Goal: Check status: Check status

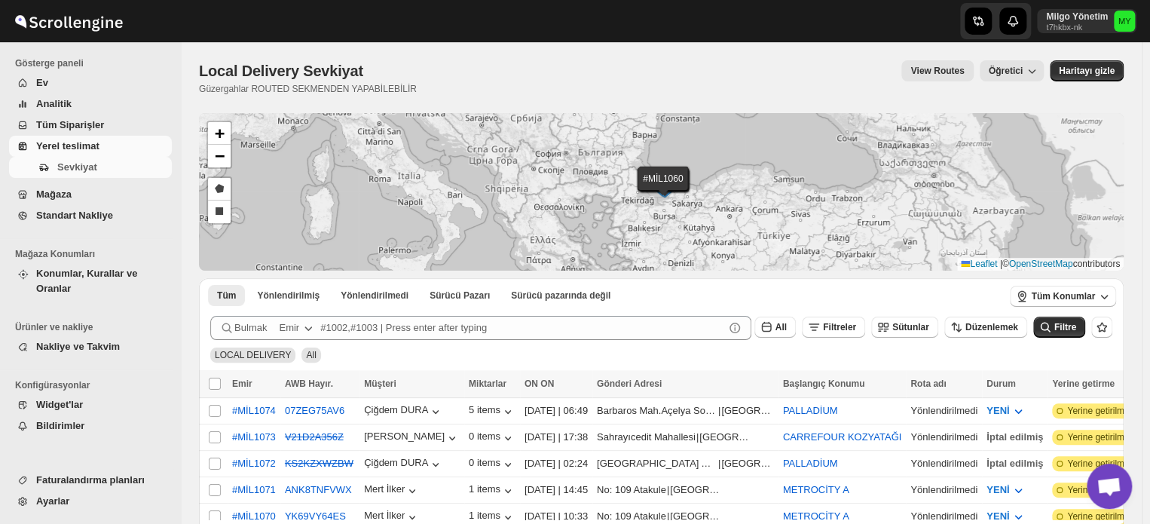
scroll to position [326, 0]
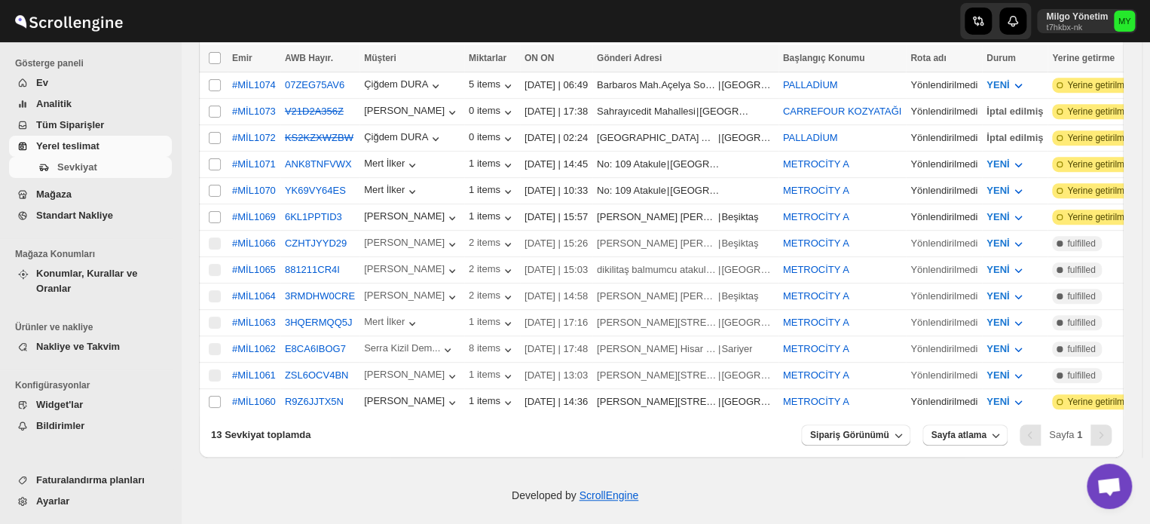
click at [85, 143] on span "Yerel teslimat" at bounding box center [67, 145] width 63 height 11
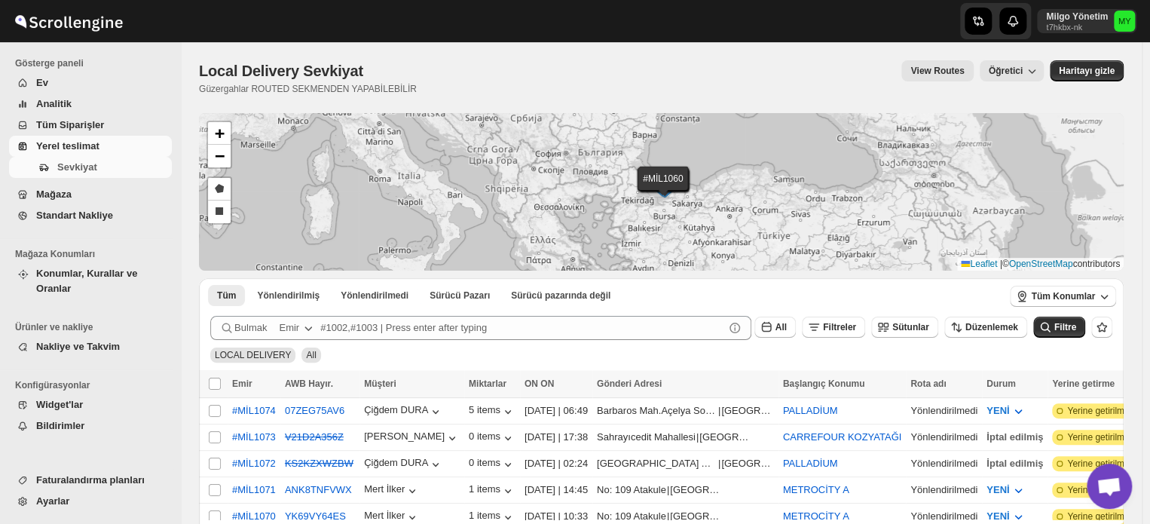
click at [76, 144] on span "Yerel teslimat" at bounding box center [67, 145] width 63 height 11
click at [1081, 295] on span "Tüm Konumlar" at bounding box center [1063, 296] width 64 height 12
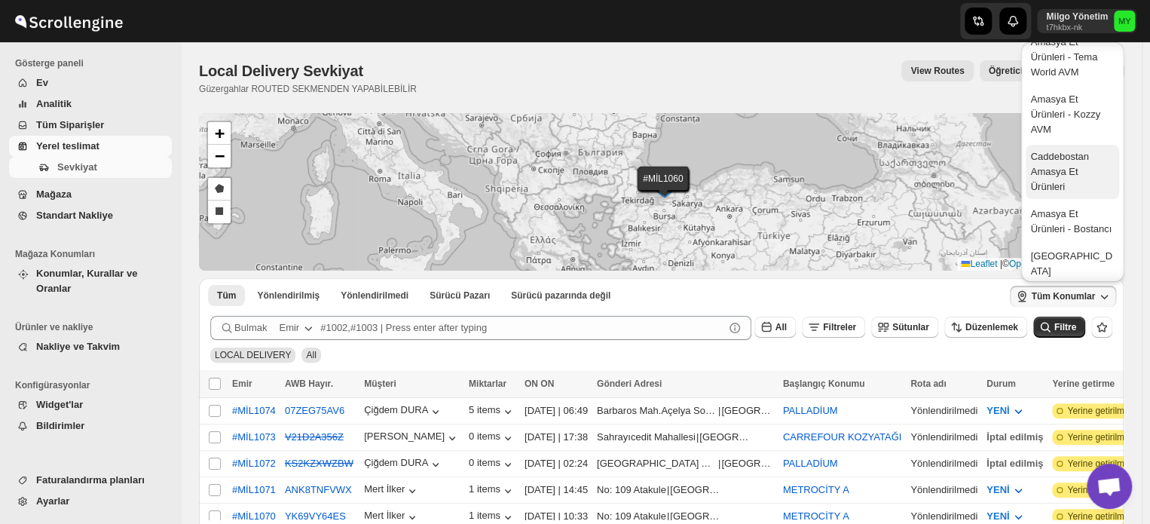
scroll to position [75, 0]
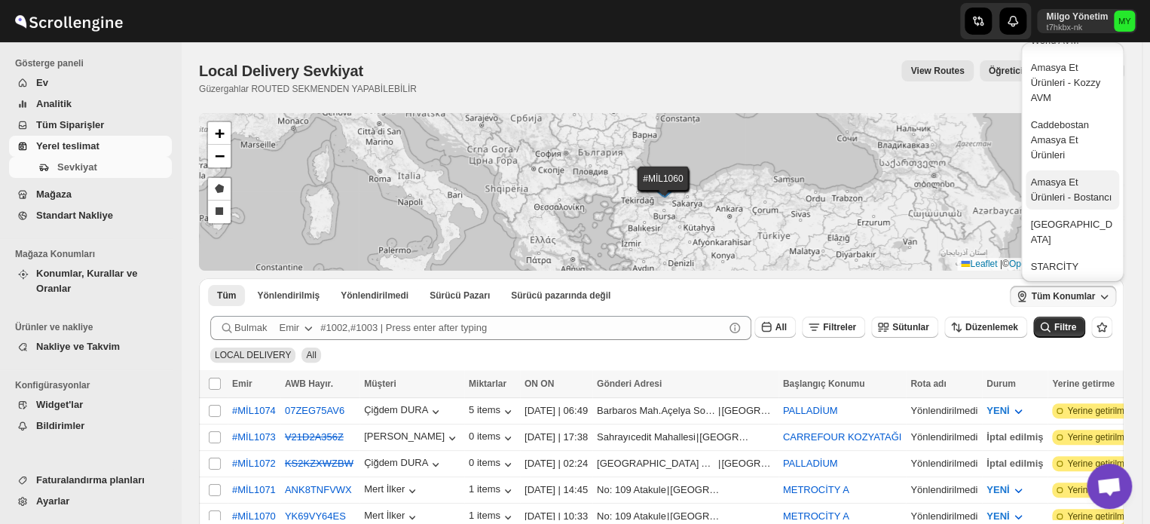
click at [1068, 198] on div "Amasya Et Ürünleri - Bostancı" at bounding box center [1072, 190] width 84 height 30
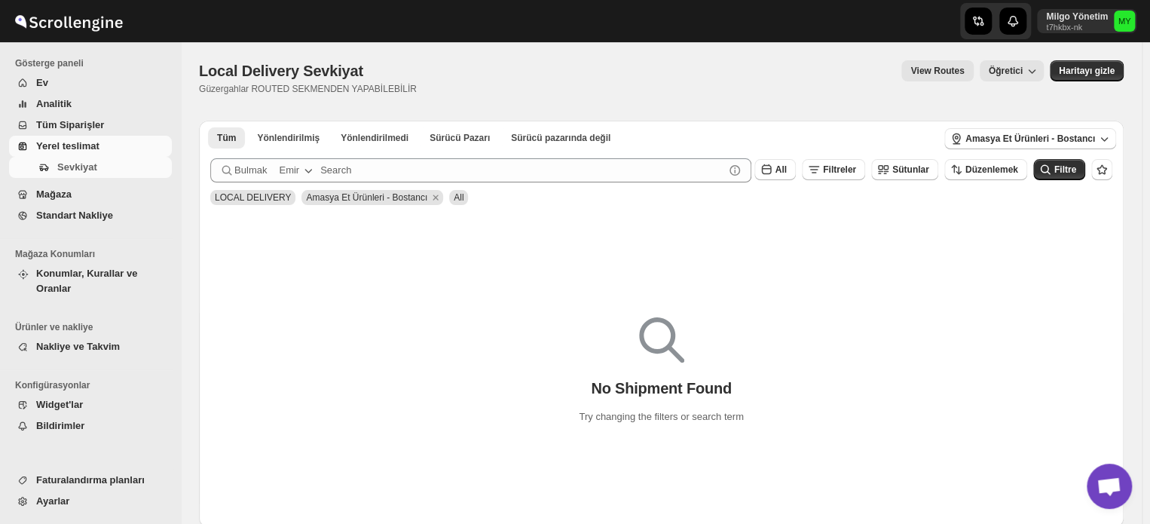
click at [54, 194] on span "Mağaza" at bounding box center [53, 193] width 35 height 11
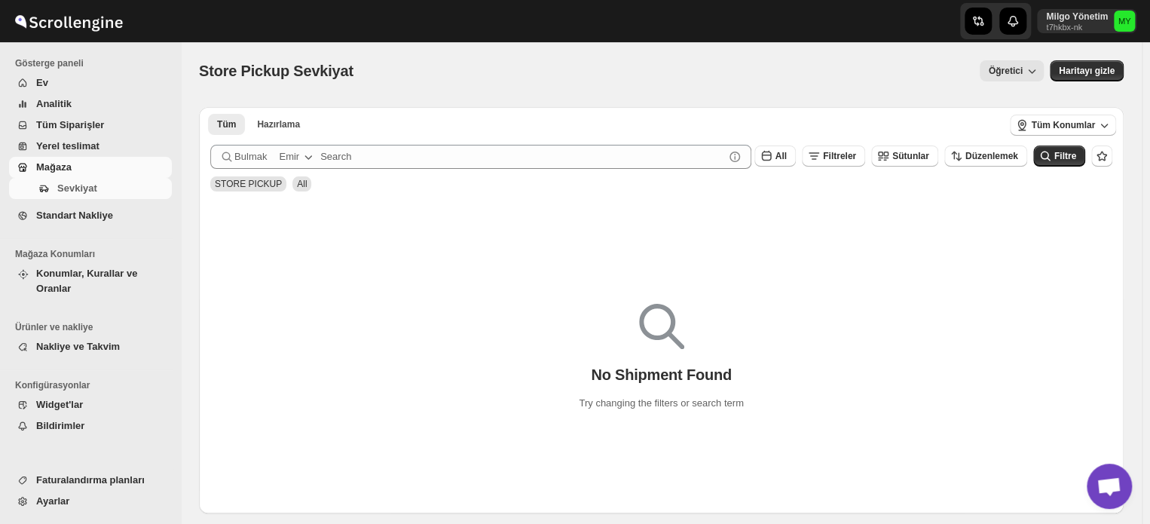
click at [80, 147] on span "Yerel teslimat" at bounding box center [67, 145] width 63 height 11
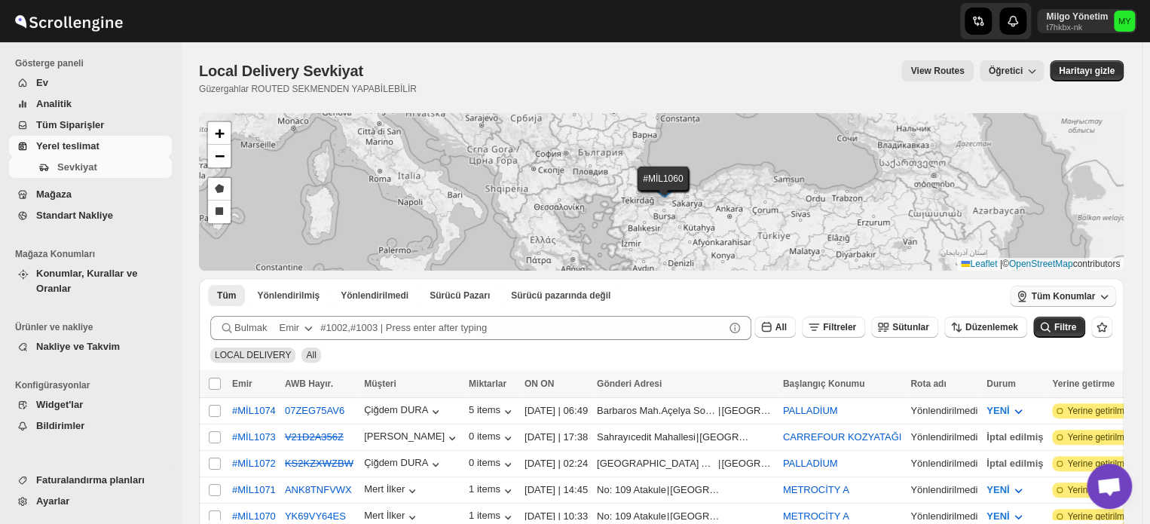
click at [1071, 291] on span "Tüm Konumlar" at bounding box center [1063, 296] width 64 height 12
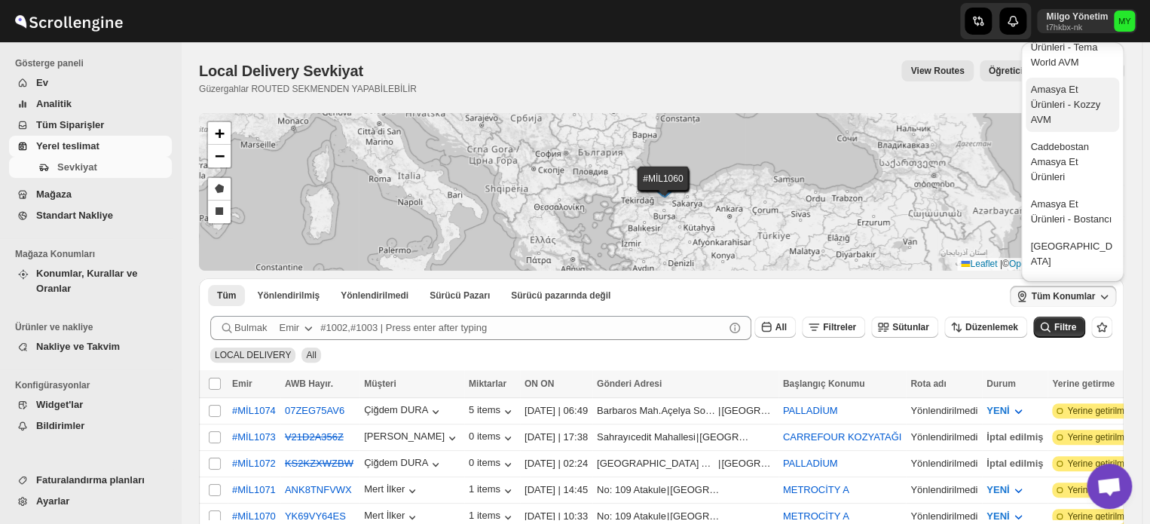
scroll to position [75, 0]
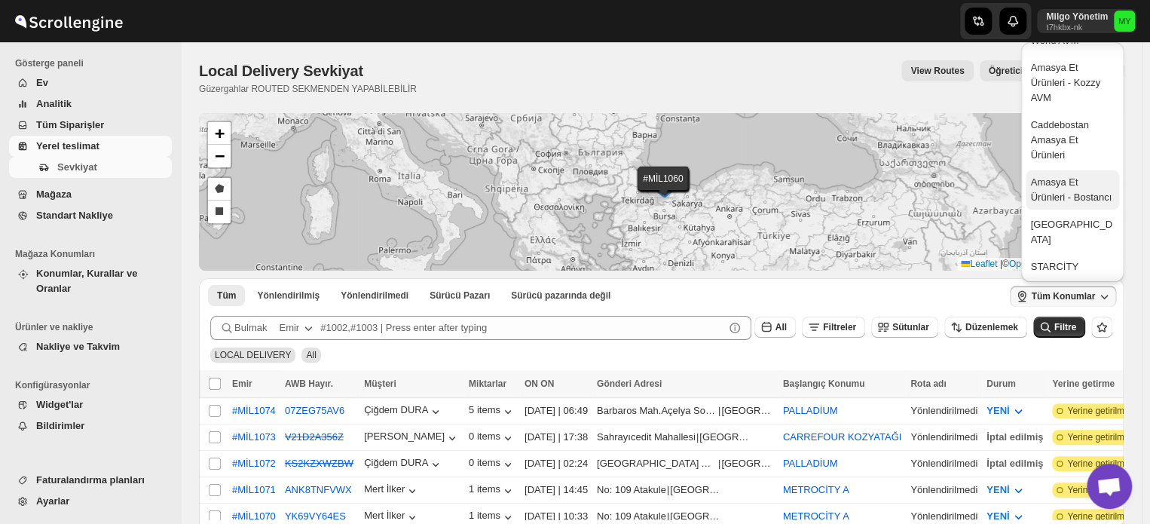
click at [1072, 193] on div "Amasya Et Ürünleri - Bostancı" at bounding box center [1072, 190] width 84 height 30
